Goal: Task Accomplishment & Management: Manage account settings

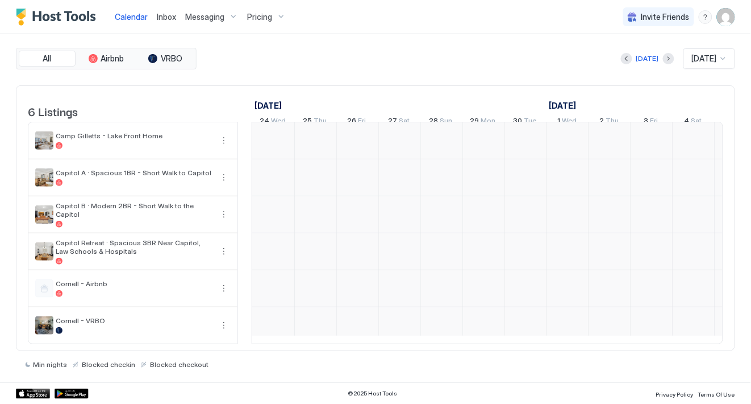
scroll to position [0, 631]
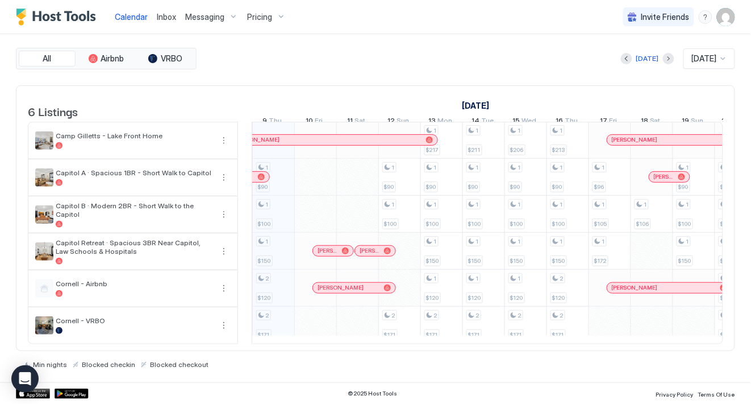
click at [171, 13] on span "Inbox" at bounding box center [166, 17] width 19 height 10
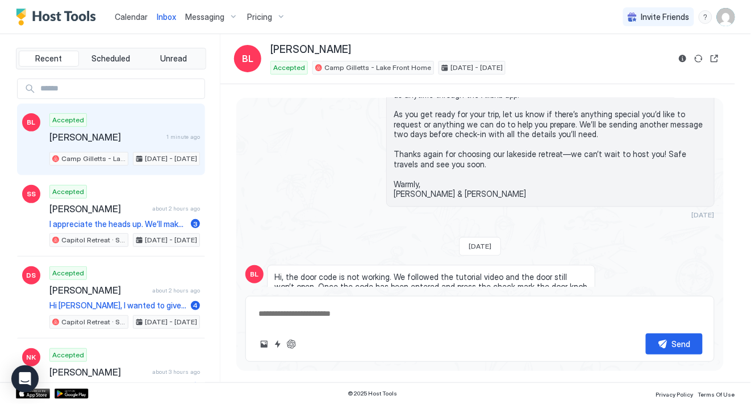
scroll to position [515, 0]
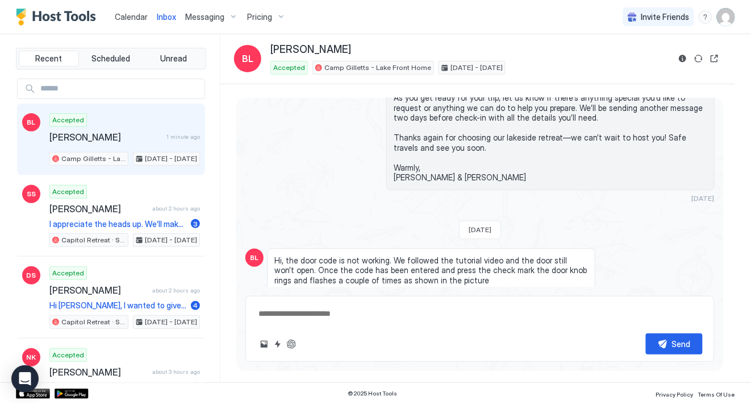
click at [568, 267] on span "Hi, the door code is not working. We followed the tutorial video and the door s…" at bounding box center [432, 271] width 314 height 30
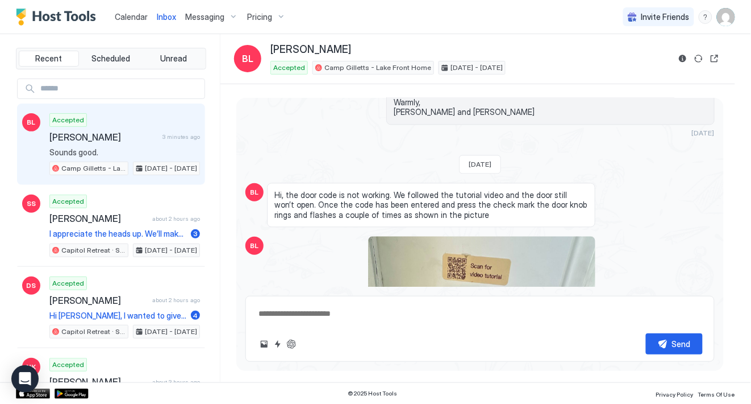
scroll to position [888, 0]
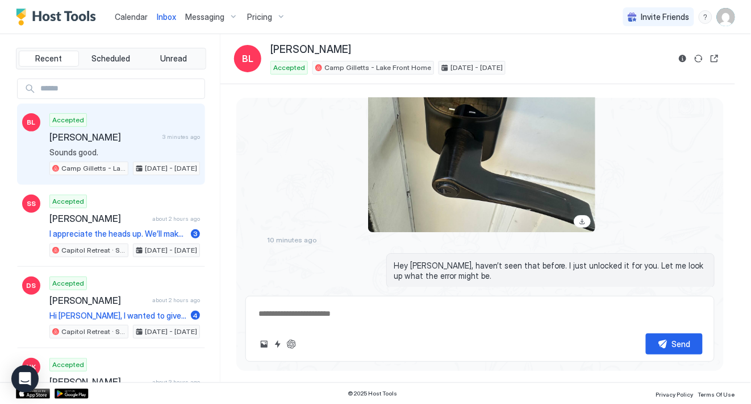
type textarea "*"
click at [729, 18] on img "User profile" at bounding box center [726, 17] width 18 height 18
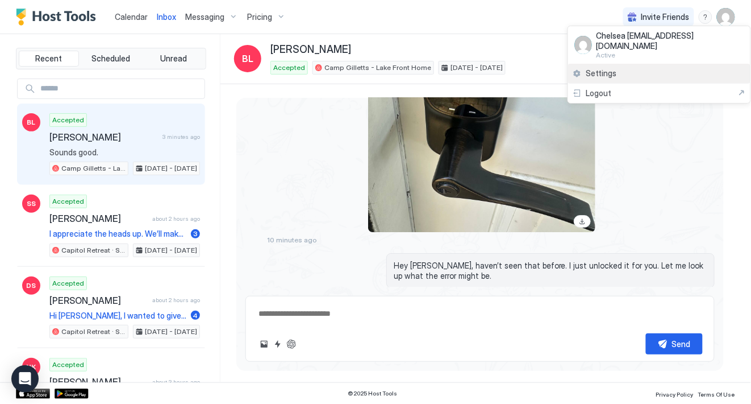
click at [609, 68] on span "Settings" at bounding box center [602, 73] width 31 height 10
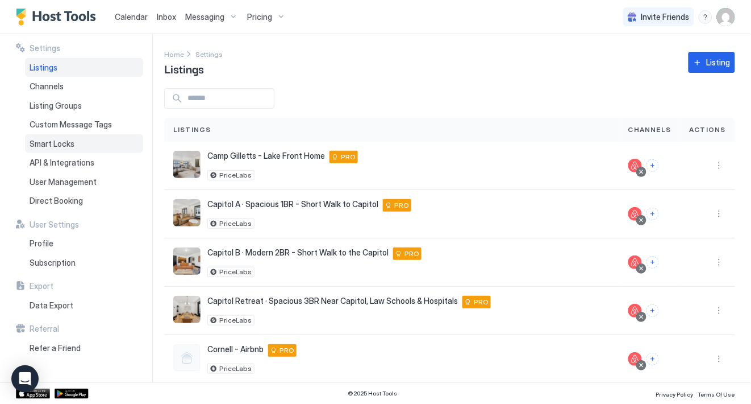
click at [72, 146] on span "Smart Locks" at bounding box center [52, 144] width 45 height 10
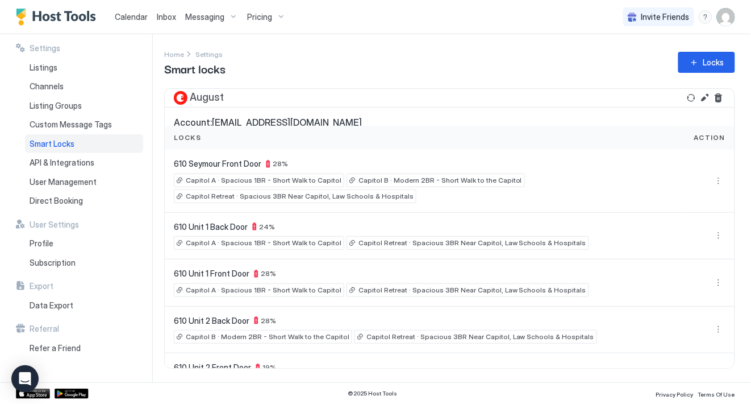
click at [607, 49] on div "Home Settings Smart locks Locks" at bounding box center [449, 62] width 571 height 29
click at [508, 142] on div "Locks" at bounding box center [425, 137] width 502 height 10
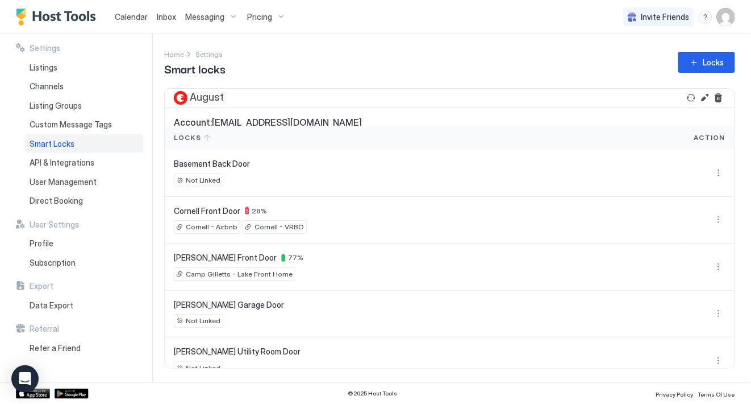
click at [508, 142] on div "Locks" at bounding box center [425, 137] width 502 height 10
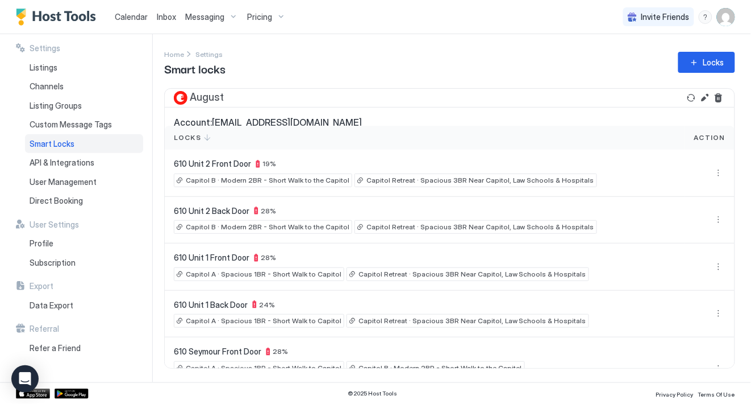
click at [593, 138] on div "Locks" at bounding box center [425, 137] width 502 height 10
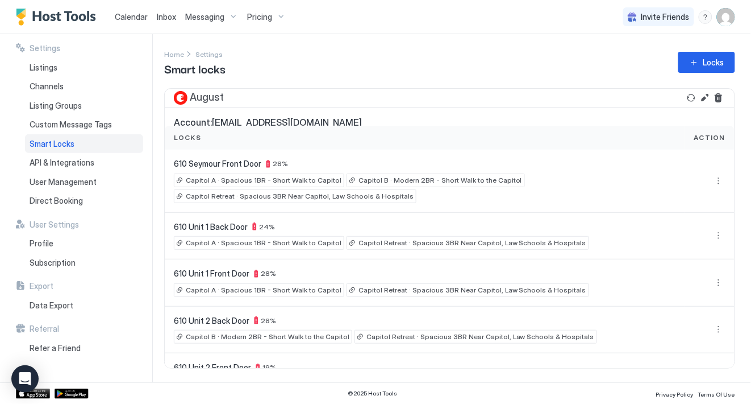
click at [628, 136] on div "Locks" at bounding box center [425, 137] width 502 height 10
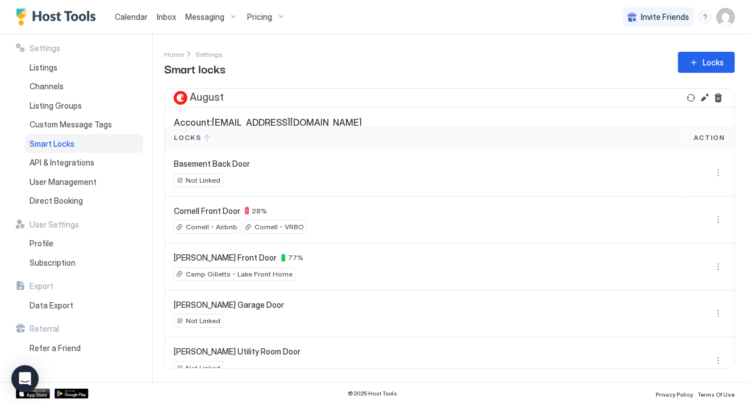
click at [741, 187] on div "Settings Home Settings Smart locks Locks August Account: [EMAIL_ADDRESS][DOMAIN…" at bounding box center [457, 208] width 587 height 348
click at [693, 95] on button "Refresh" at bounding box center [692, 98] width 14 height 14
click at [579, 139] on div "Locks" at bounding box center [425, 137] width 502 height 10
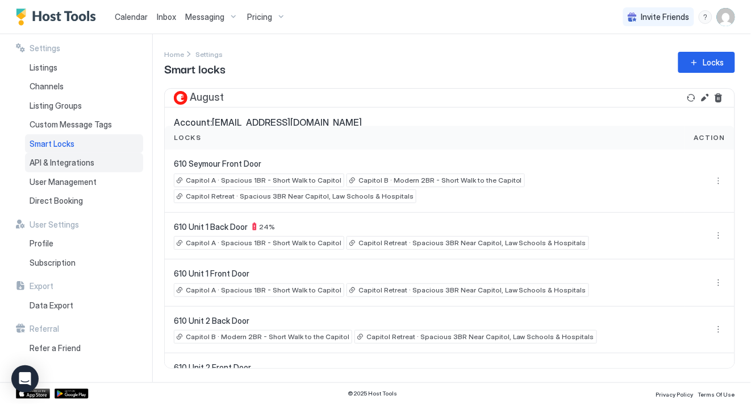
click at [75, 163] on span "API & Integrations" at bounding box center [62, 162] width 65 height 10
